Goal: Information Seeking & Learning: Learn about a topic

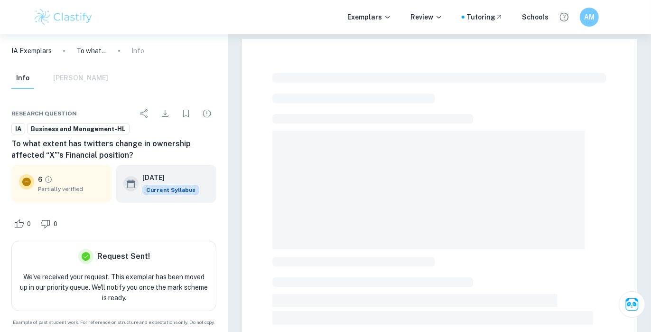
click at [61, 17] on img at bounding box center [63, 17] width 60 height 19
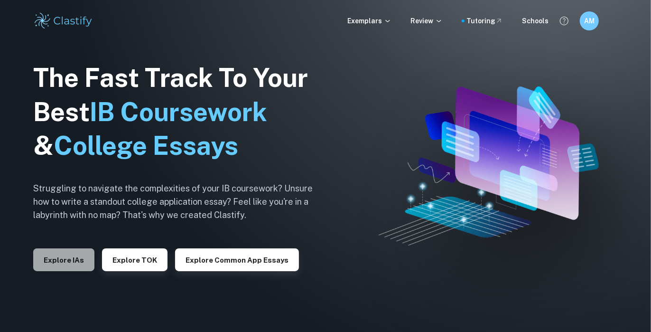
click at [83, 252] on button "Explore IAs" at bounding box center [63, 259] width 61 height 23
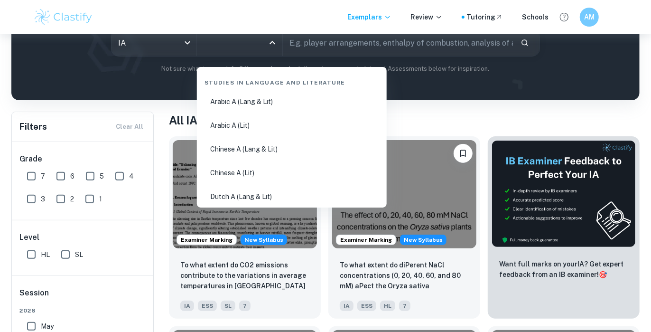
click at [228, 43] on input "All Subjects" at bounding box center [232, 43] width 62 height 18
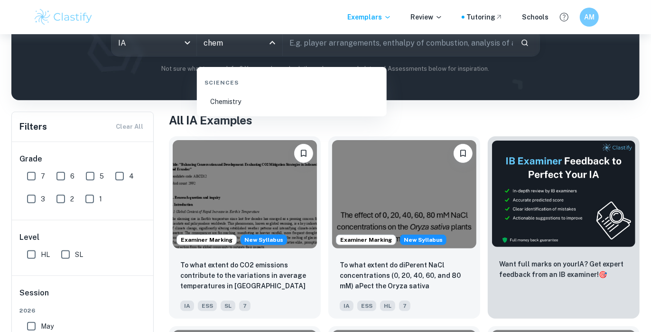
click at [251, 97] on li "Chemistry" at bounding box center [292, 102] width 182 height 22
type input "Chemistry"
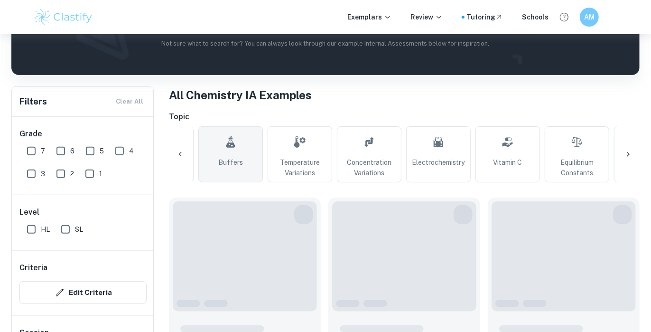
scroll to position [0, 203]
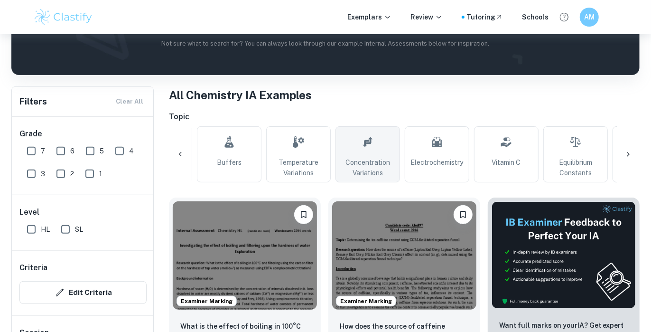
click at [384, 167] on span "Concentration Variations" at bounding box center [368, 167] width 56 height 21
type input "Concentration Variations"
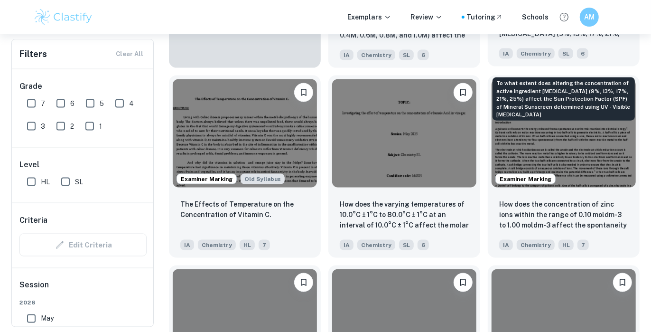
scroll to position [852, 0]
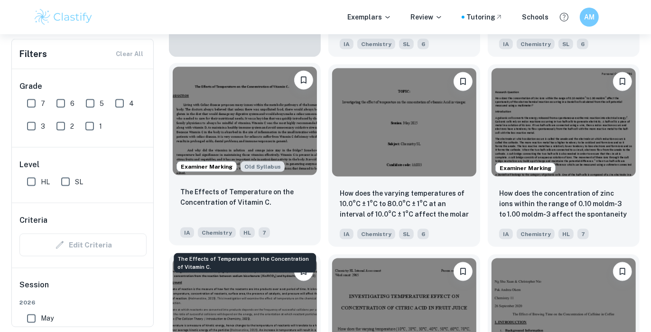
click at [288, 207] on p "The Effects of Temperature on the Concentration of Vitamin C." at bounding box center [244, 196] width 129 height 21
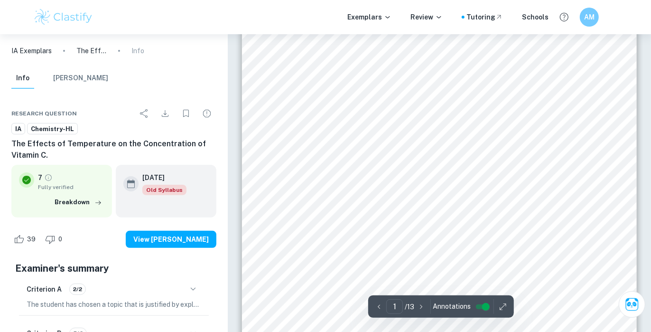
scroll to position [83, 0]
